Goal: Task Accomplishment & Management: Use online tool/utility

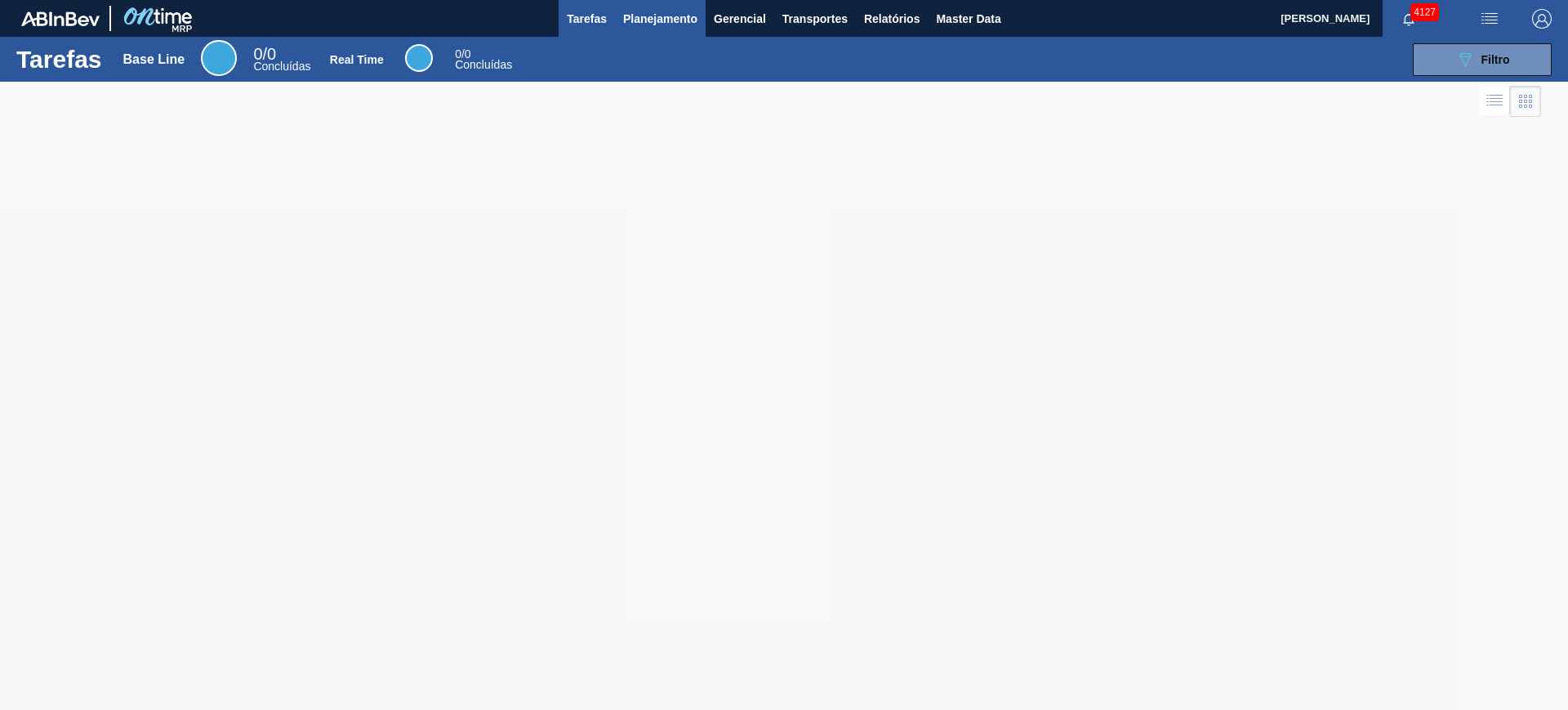
click at [647, 27] on span "Planejamento" at bounding box center [659, 19] width 74 height 20
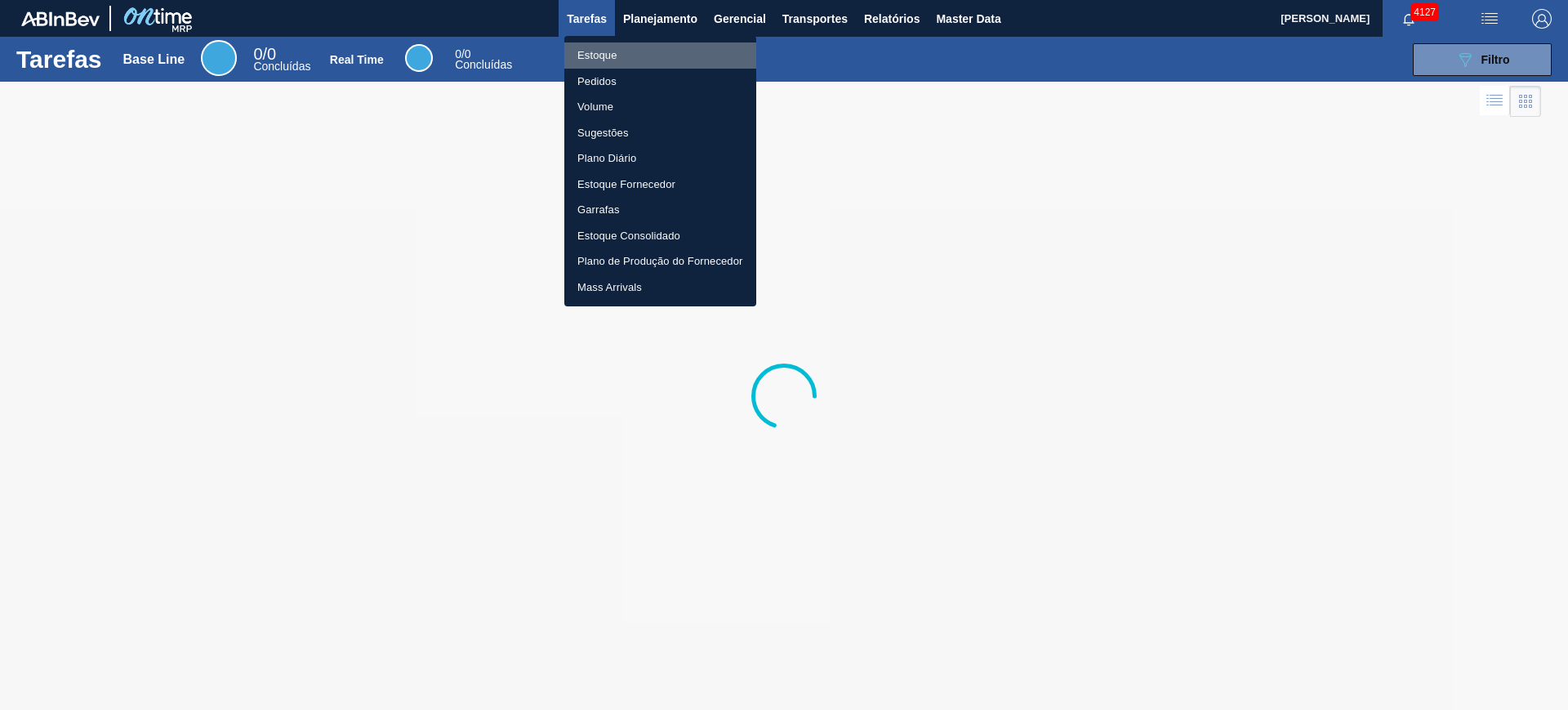
click at [603, 51] on li "Estoque" at bounding box center [660, 56] width 192 height 26
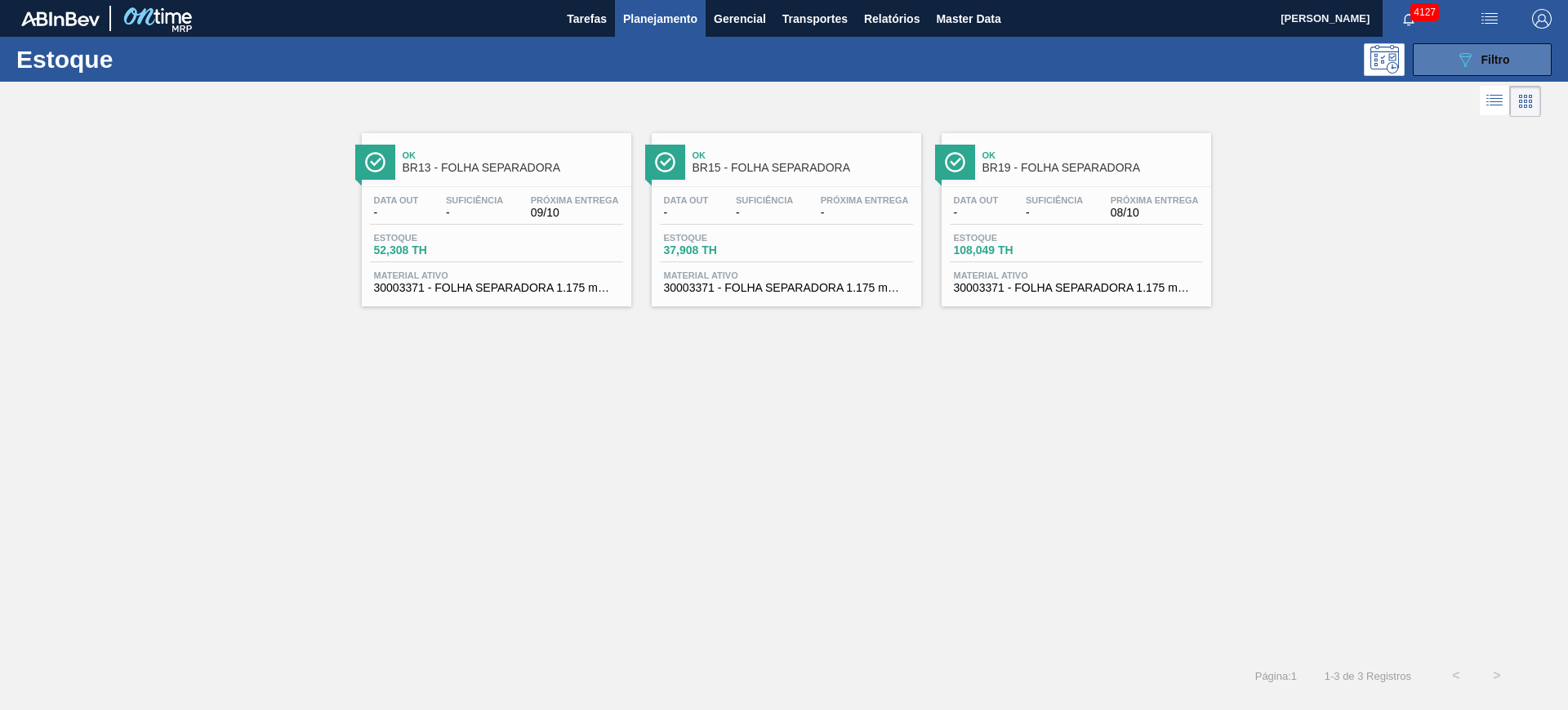
click at [1445, 55] on button "089F7B8B-B2A5-4AFE-B5C0-19BA573D28AC Filtro" at bounding box center [1482, 60] width 139 height 32
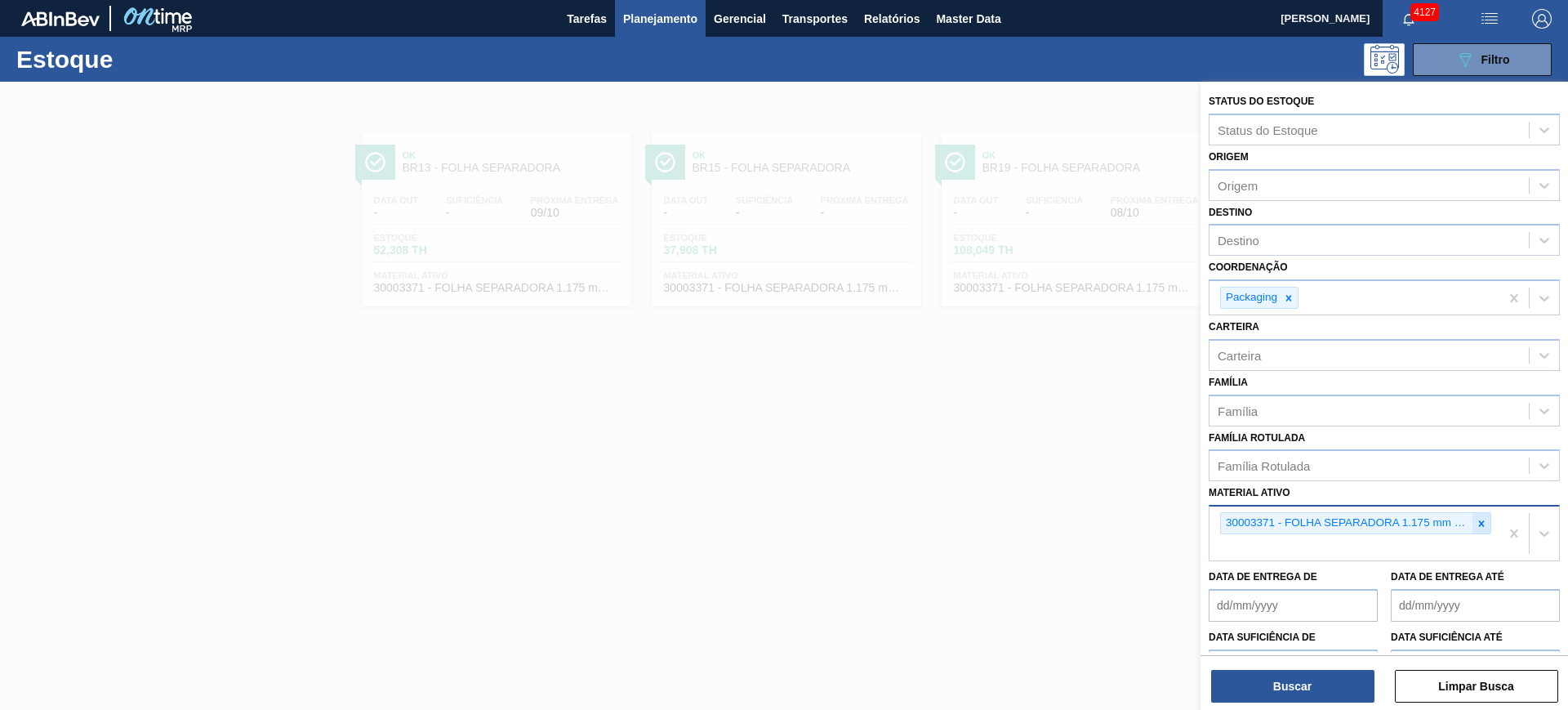
click at [1482, 515] on div at bounding box center [1481, 523] width 18 height 21
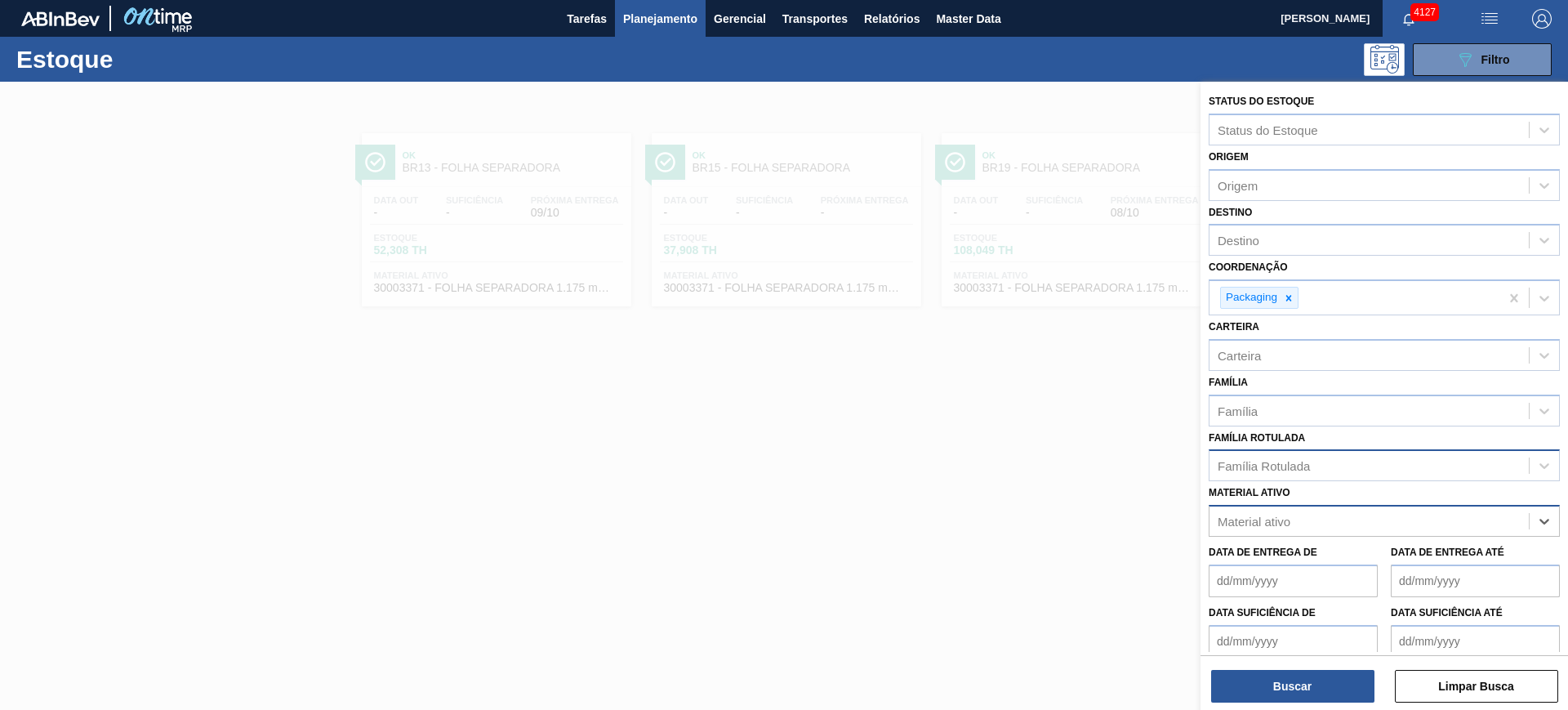
click at [1309, 463] on div "Família Rotulada" at bounding box center [1263, 466] width 92 height 14
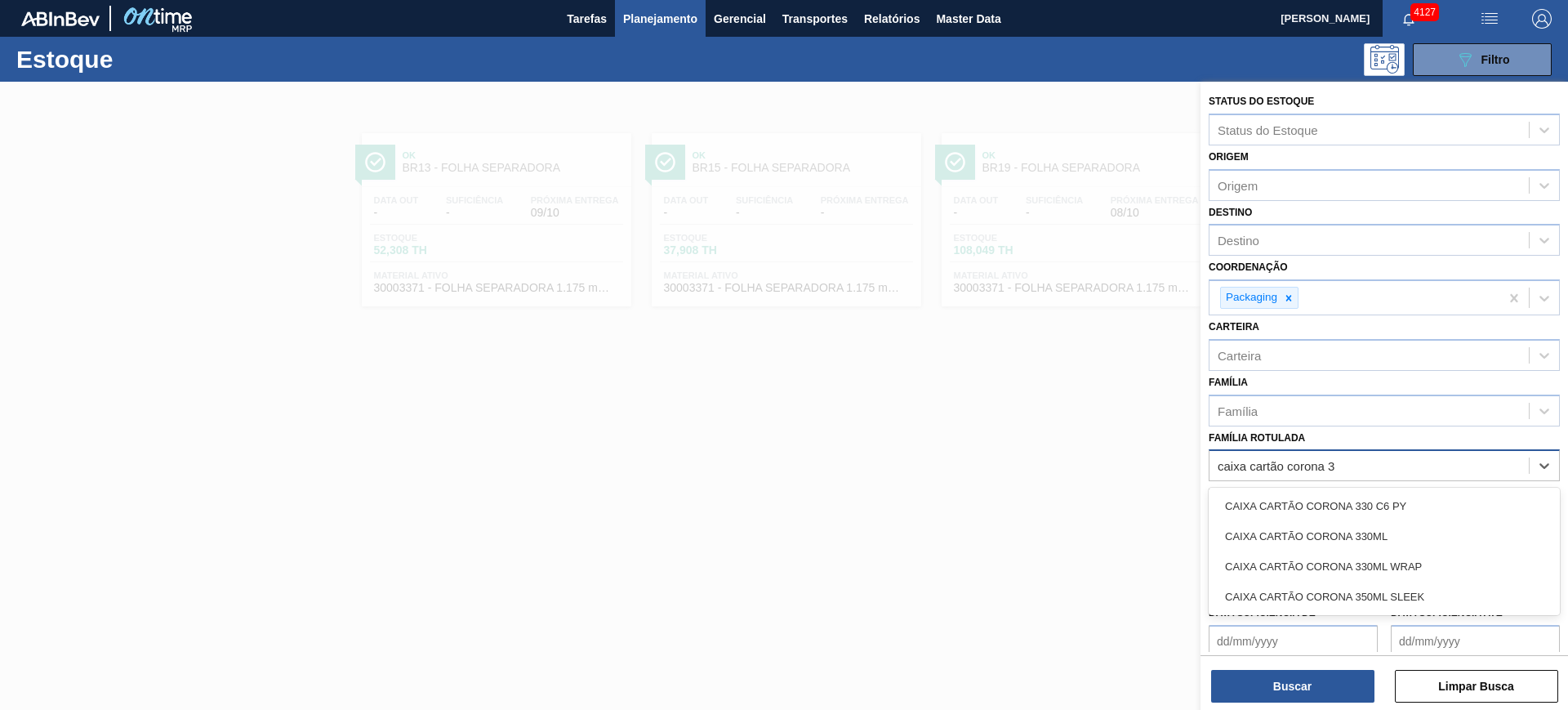
type Rotulada "caixa cartão corona 33"
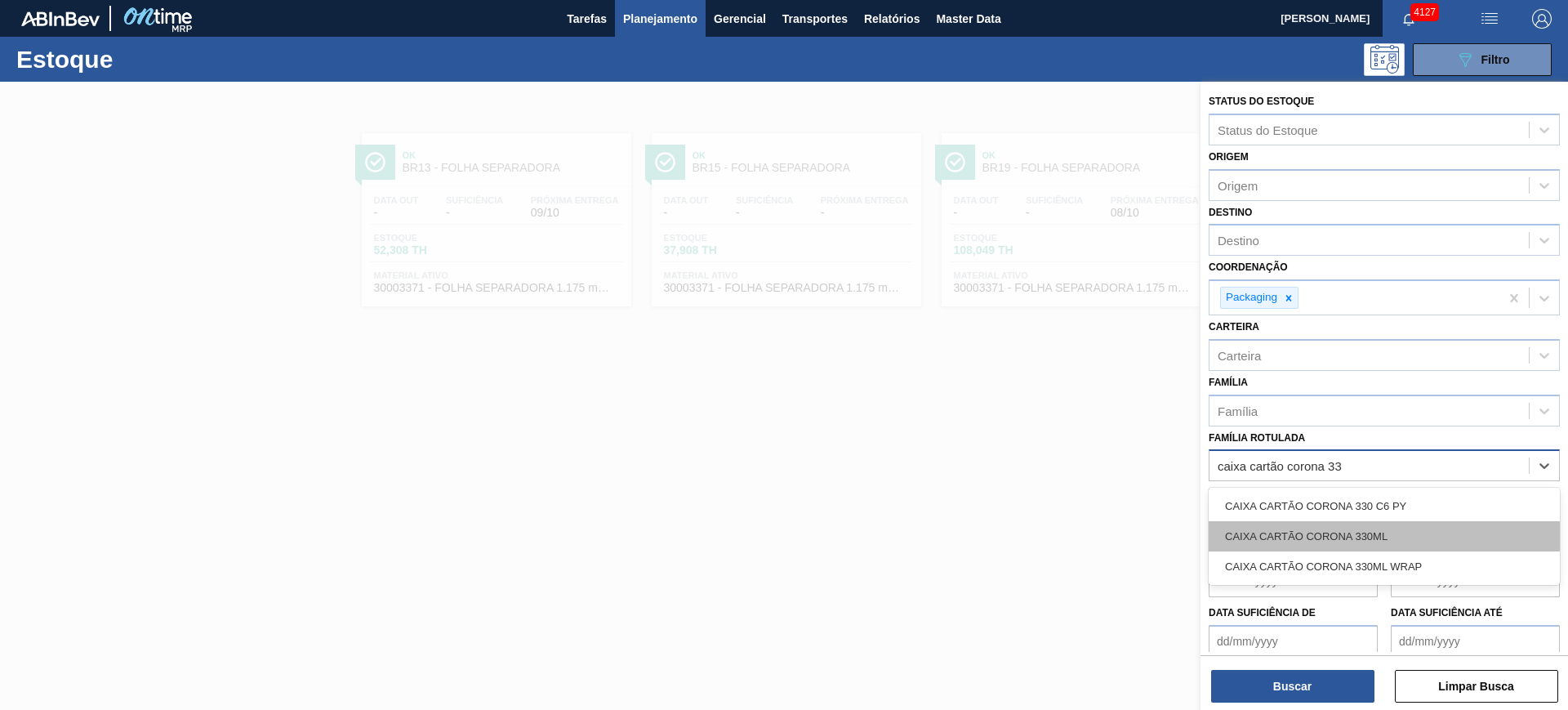
click at [1343, 534] on div "CAIXA CARTÃO CORONA 330ML" at bounding box center [1384, 536] width 351 height 30
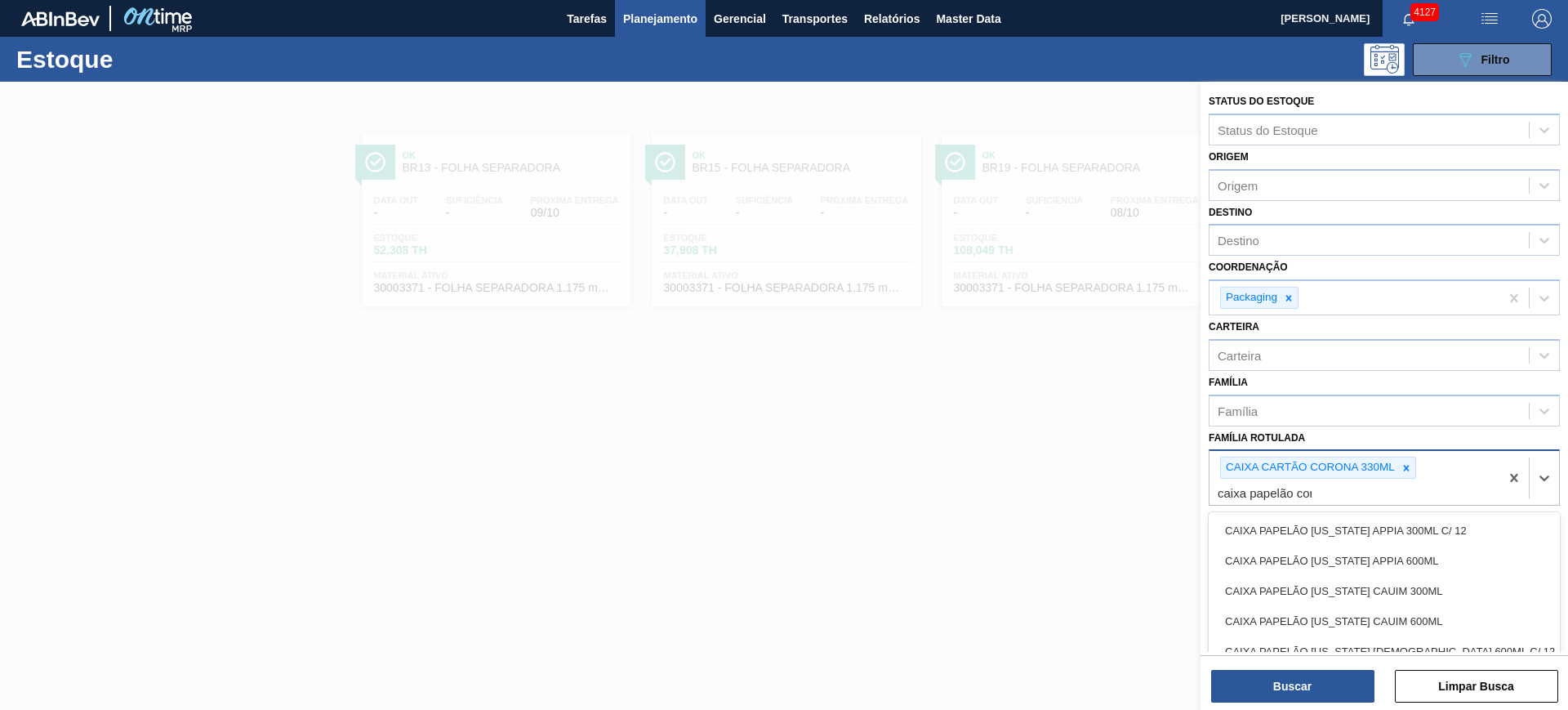
type Rotulada "caixa papelão coro"
click at [1343, 534] on div "CAIXA PAPELÃO CORONA 330ML" at bounding box center [1384, 530] width 351 height 30
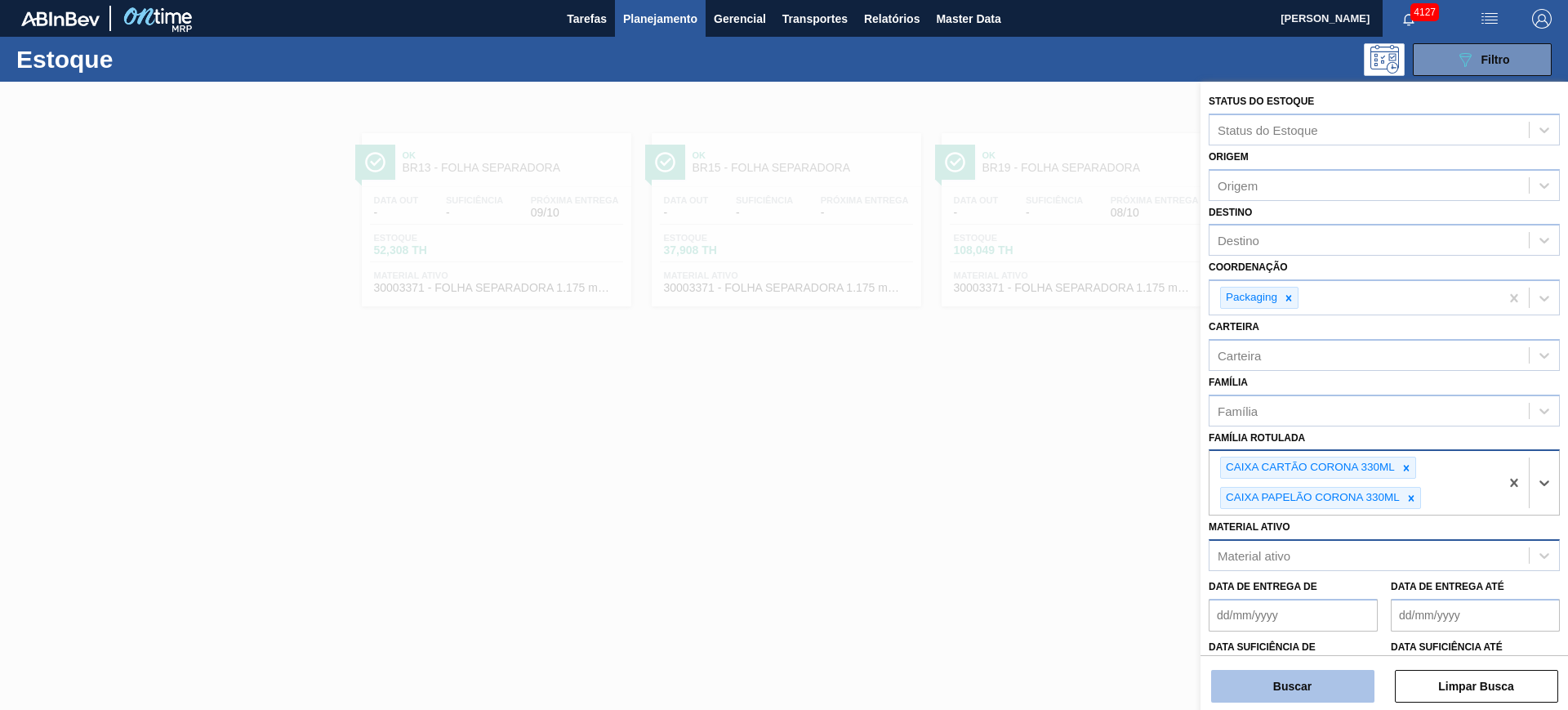
click at [1349, 691] on button "Buscar" at bounding box center [1292, 686] width 163 height 32
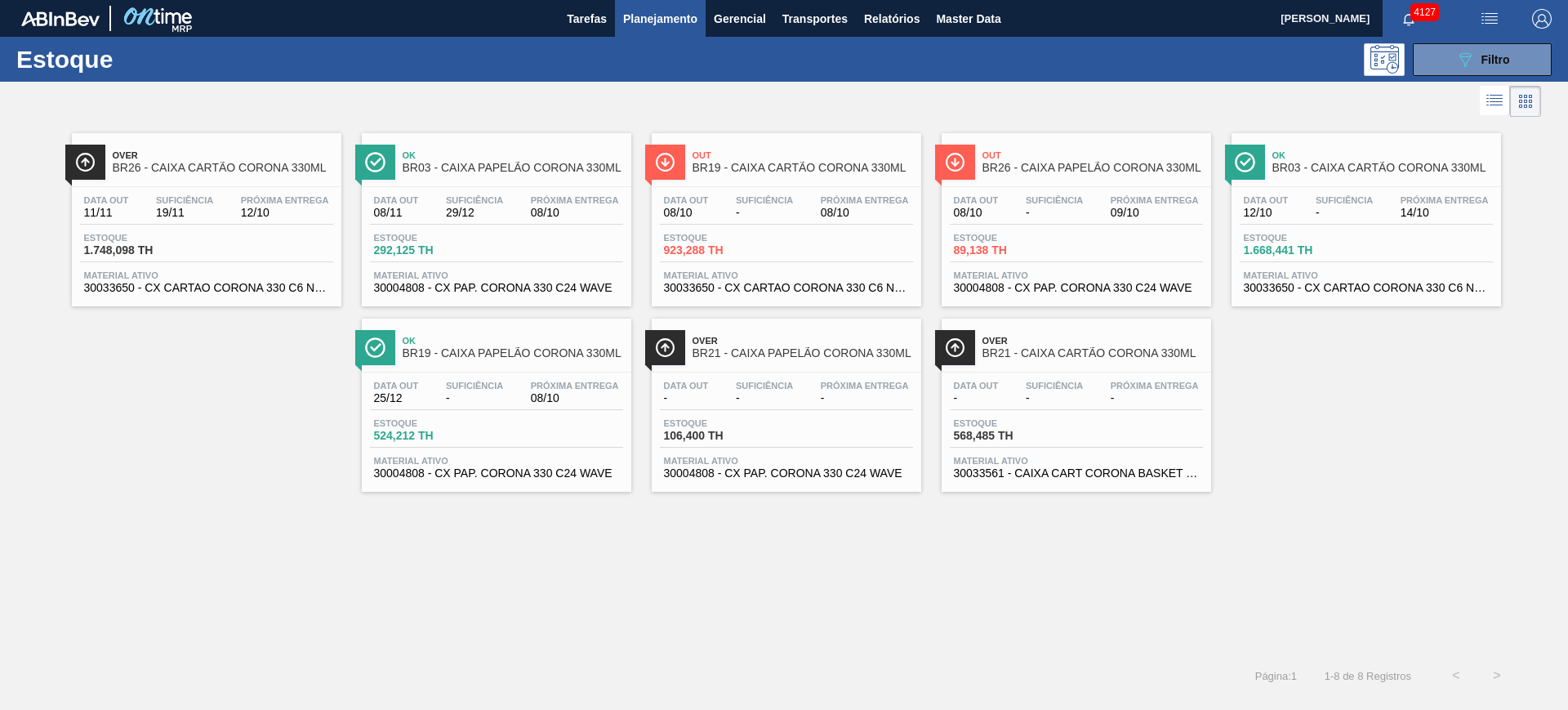
drag, startPoint x: 763, startPoint y: 205, endPoint x: 1274, endPoint y: 485, distance: 582.7
click at [1468, 565] on div "Over BR26 - CAIXA CARTÃO CORONA 330ML Data [DATE] Suficiência 19/11 Próxima Ent…" at bounding box center [784, 387] width 1568 height 534
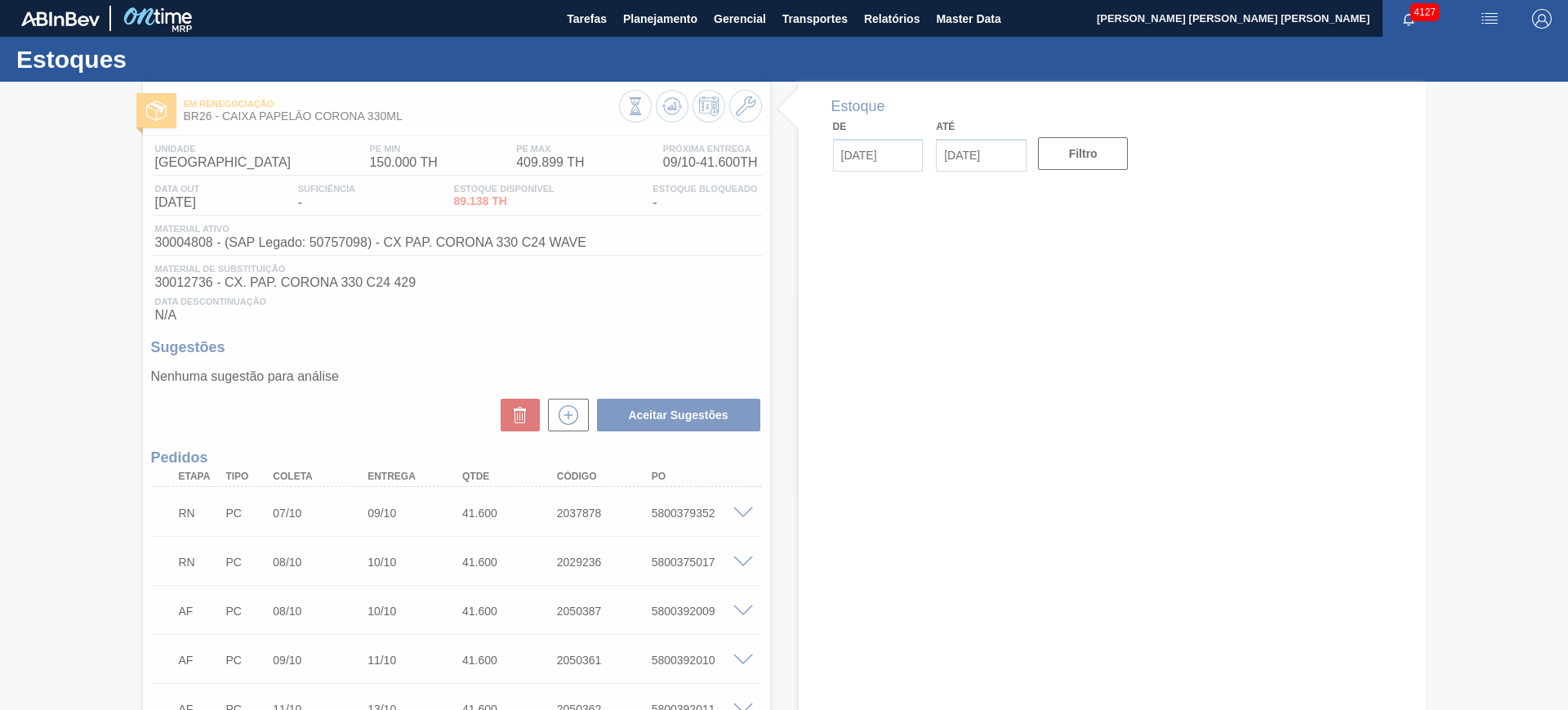
type input "[DATE]"
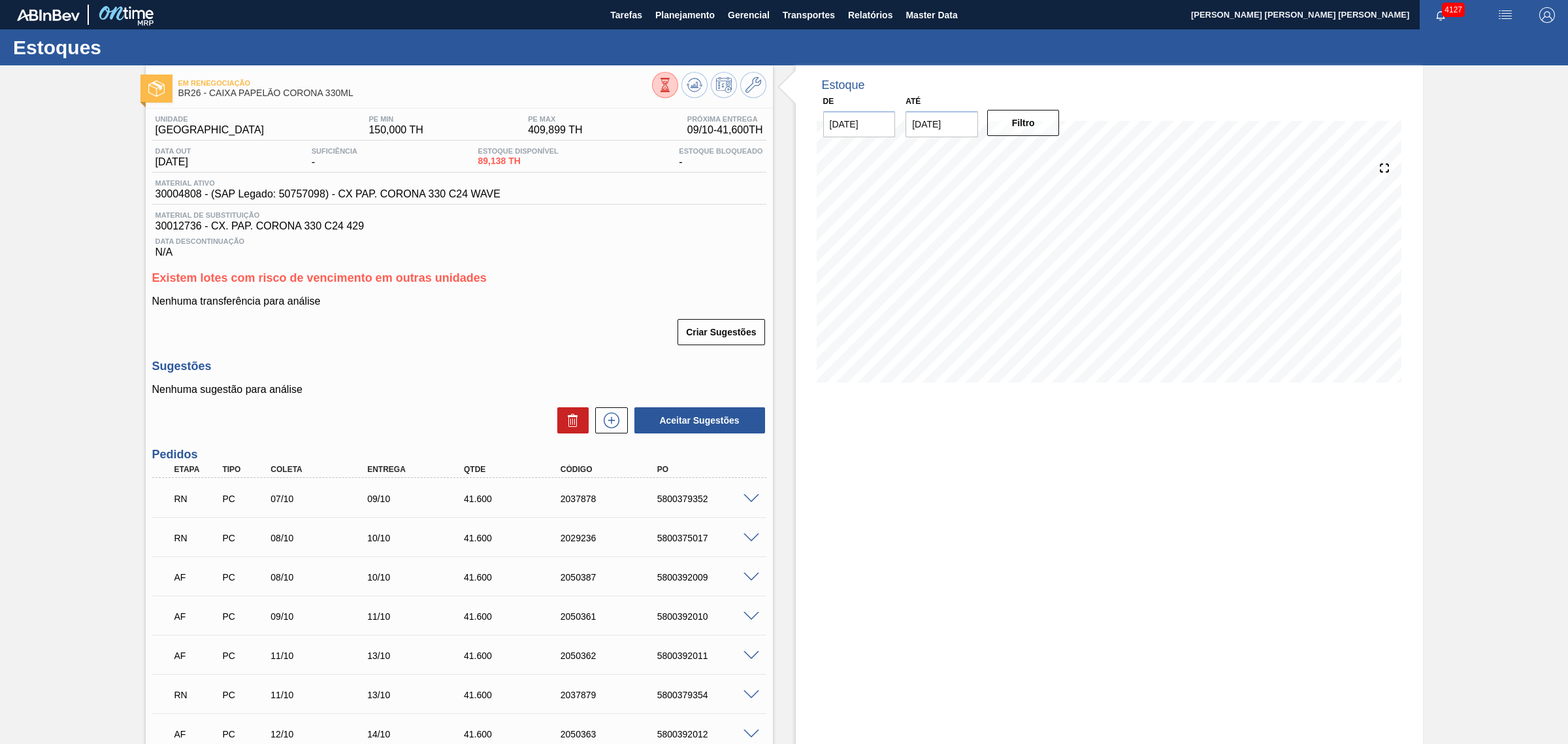
click at [750, 540] on span at bounding box center [751, 538] width 16 height 10
type input "0,8"
type input "41,6"
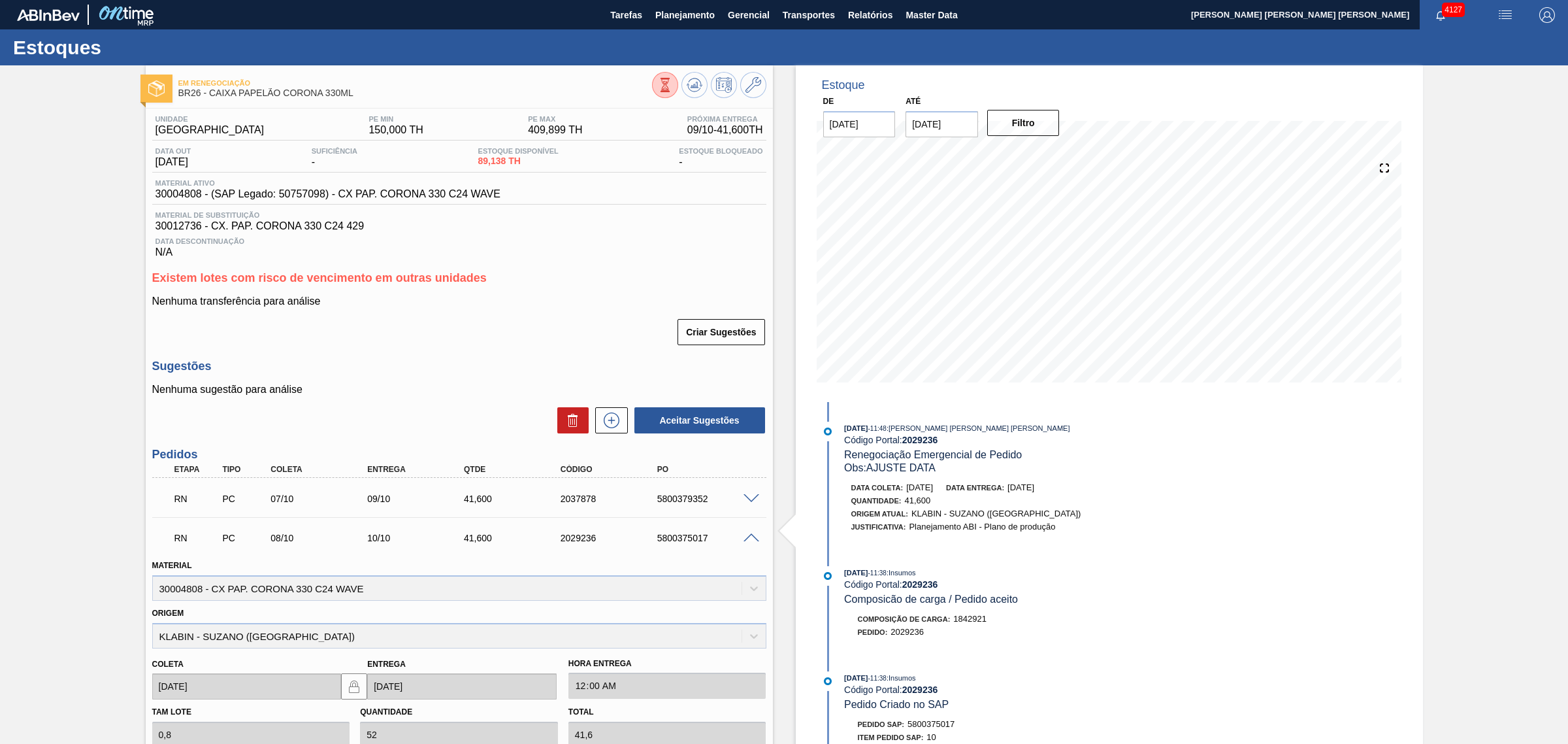
click at [749, 537] on span at bounding box center [751, 538] width 16 height 10
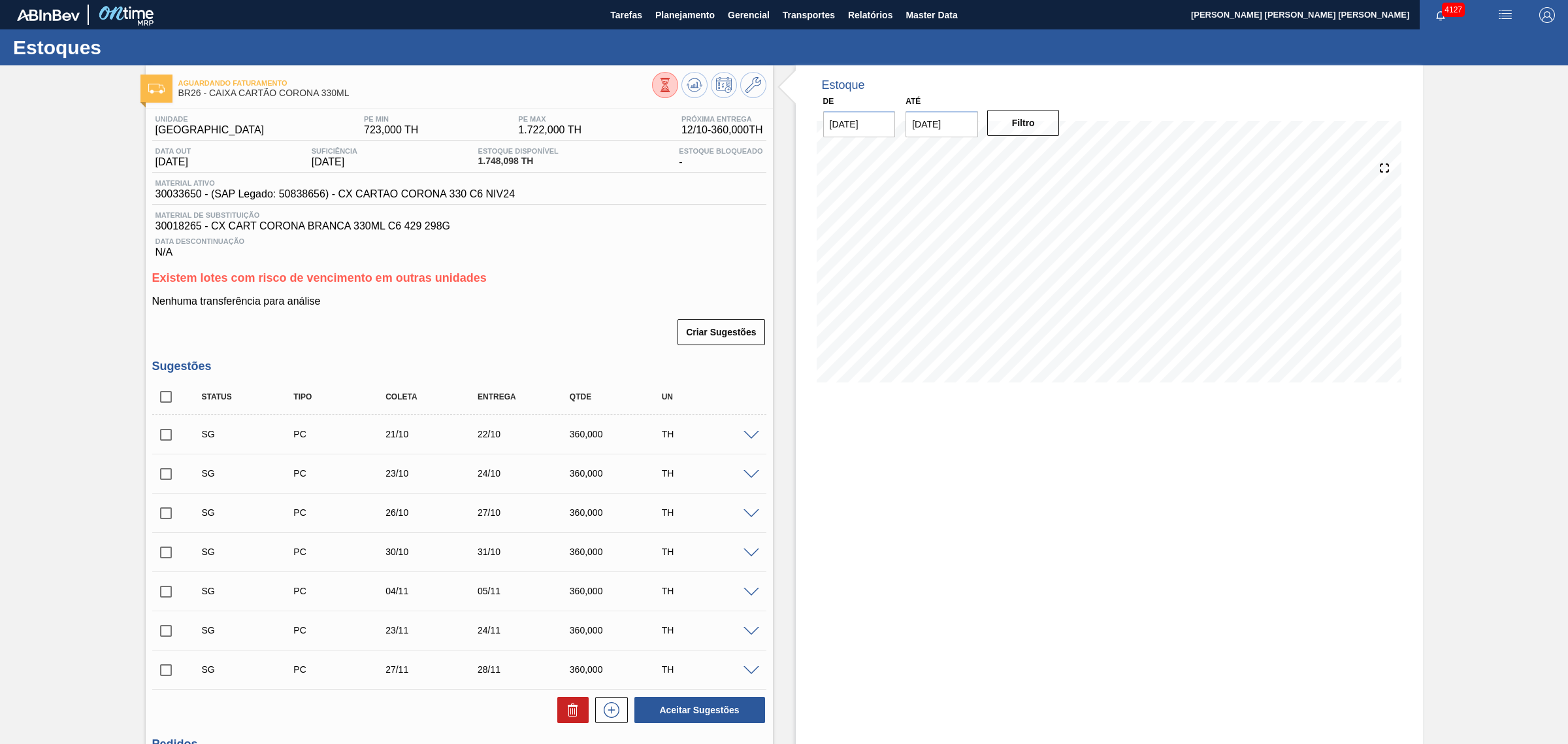
drag, startPoint x: 985, startPoint y: 475, endPoint x: 891, endPoint y: 569, distance: 132.9
click at [985, 475] on div "Estoque De 08/10/2025 Até 03/01/2026 Filtro" at bounding box center [1109, 588] width 627 height 1045
drag, startPoint x: 170, startPoint y: 399, endPoint x: 323, endPoint y: 478, distance: 172.2
click at [170, 400] on input "checkbox" at bounding box center [166, 397] width 27 height 27
checkbox input "true"
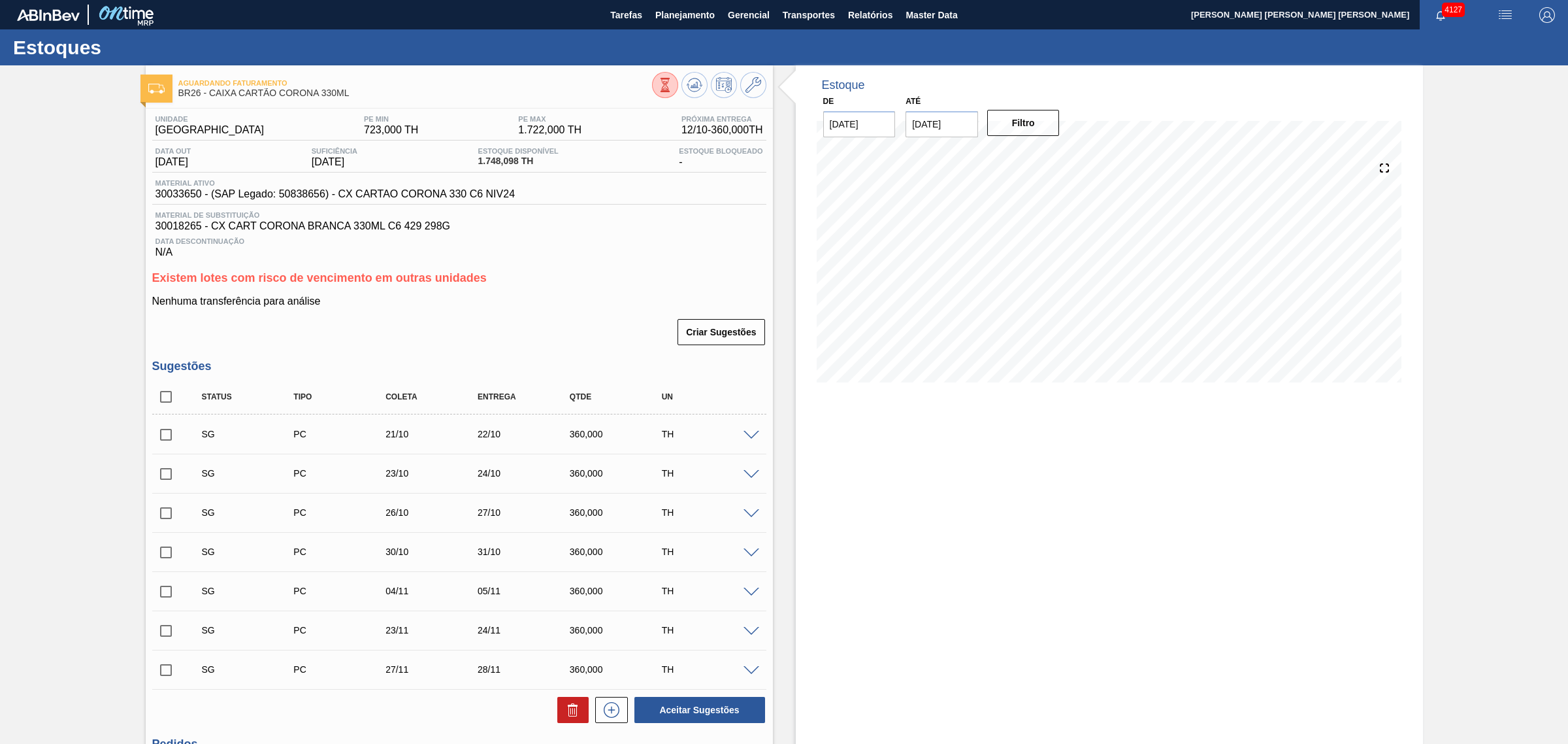
checkbox input "true"
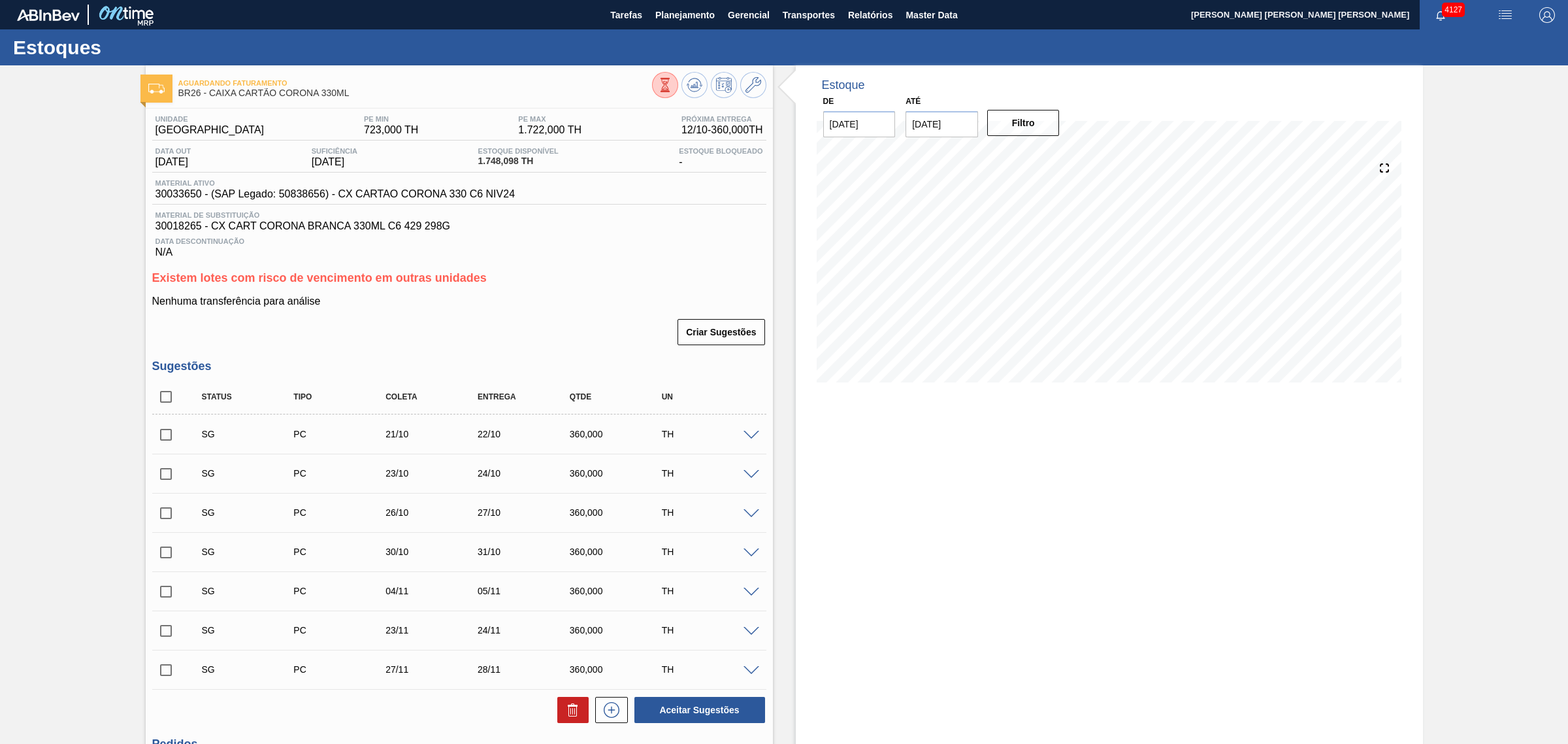
checkbox input "true"
click at [571, 568] on icon at bounding box center [573, 710] width 16 height 16
checkbox input "false"
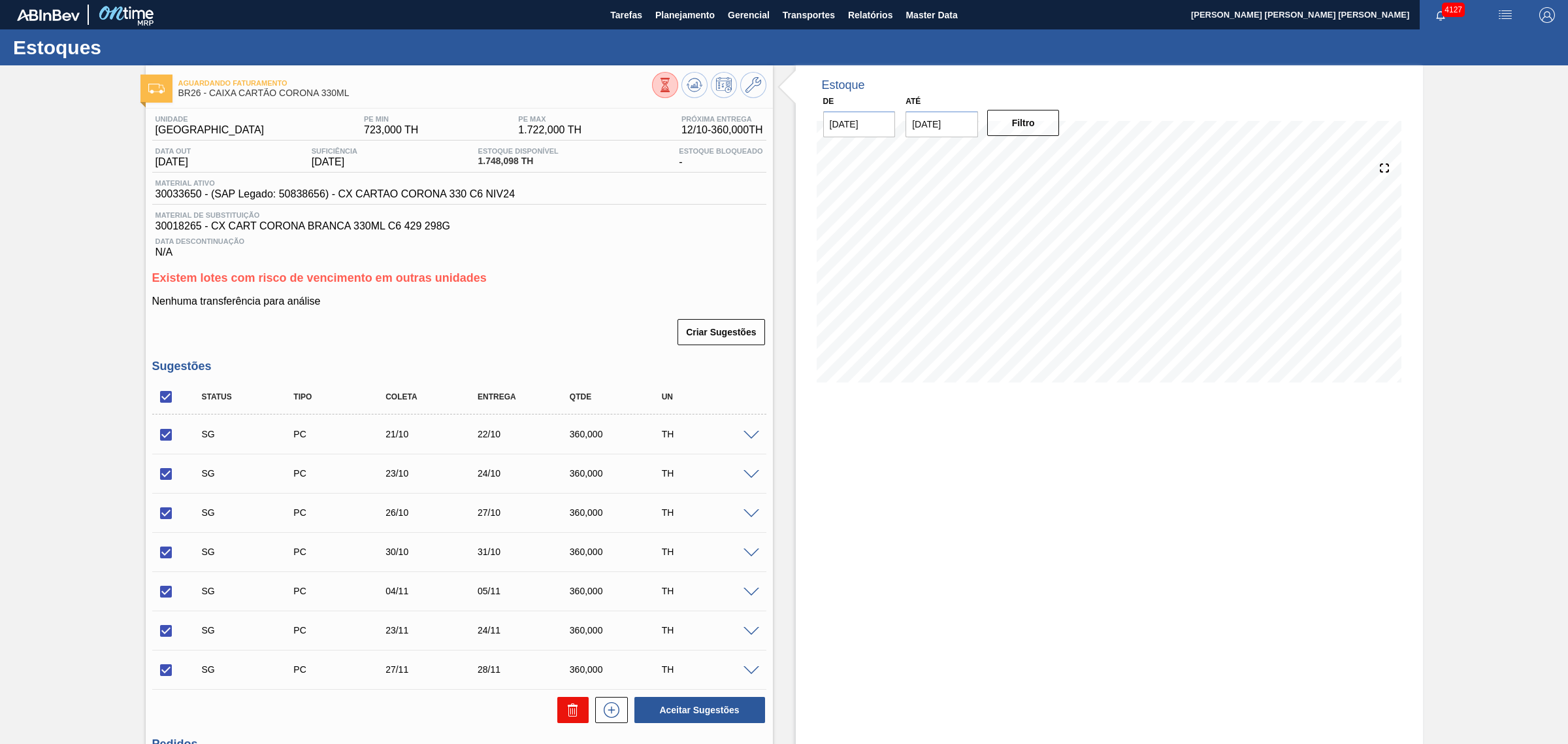
checkbox input "false"
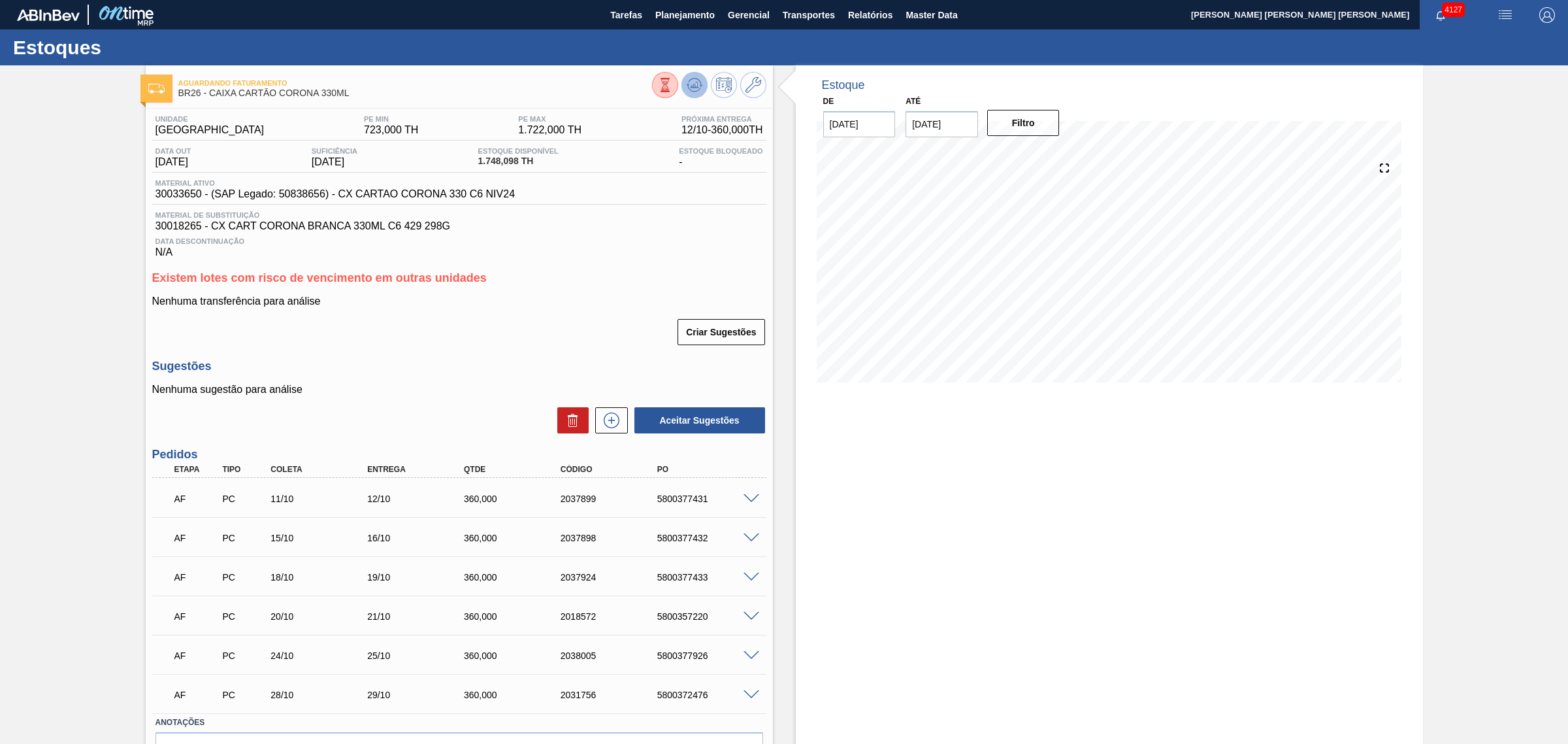
click at [694, 83] on icon at bounding box center [694, 85] width 16 height 16
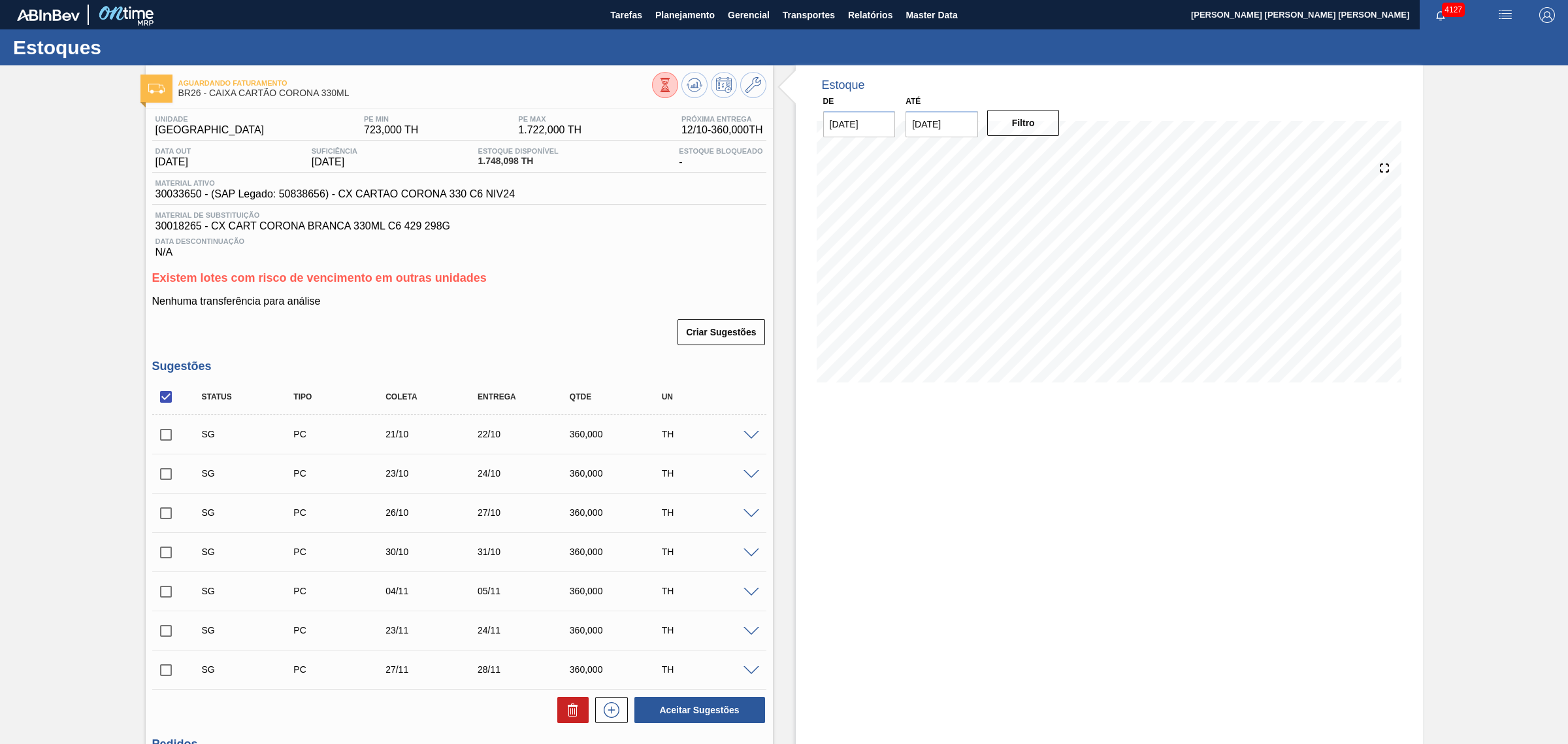
click at [167, 568] on input "checkbox" at bounding box center [166, 630] width 27 height 27
checkbox input "true"
click at [162, 568] on input "checkbox" at bounding box center [166, 592] width 27 height 27
checkbox input "true"
click at [697, 568] on button "Aceitar Sugestões" at bounding box center [699, 710] width 131 height 26
